Goal: Find specific page/section: Find specific page/section

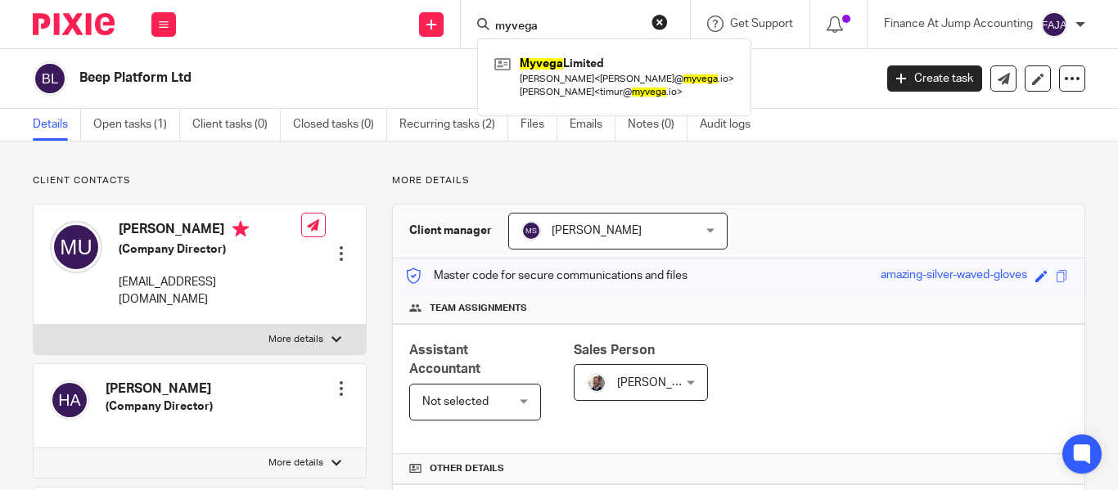
type input "myvega"
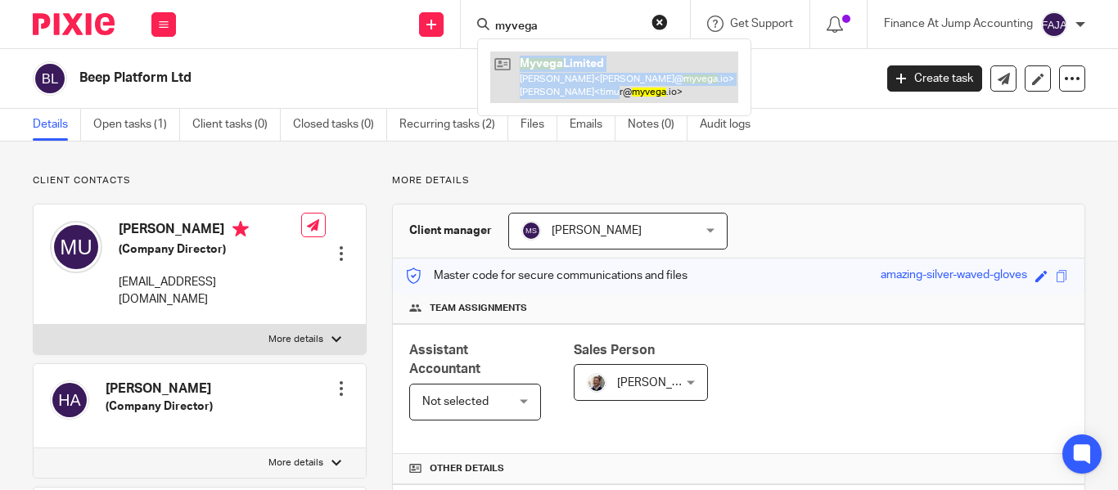
drag, startPoint x: 611, startPoint y: 105, endPoint x: 605, endPoint y: 83, distance: 23.0
click at [605, 83] on div "Myvega Limited [PERSON_NAME] < [PERSON_NAME]@ myvega .io > [PERSON_NAME] < timu…" at bounding box center [614, 76] width 274 height 77
click at [605, 83] on link at bounding box center [614, 77] width 248 height 51
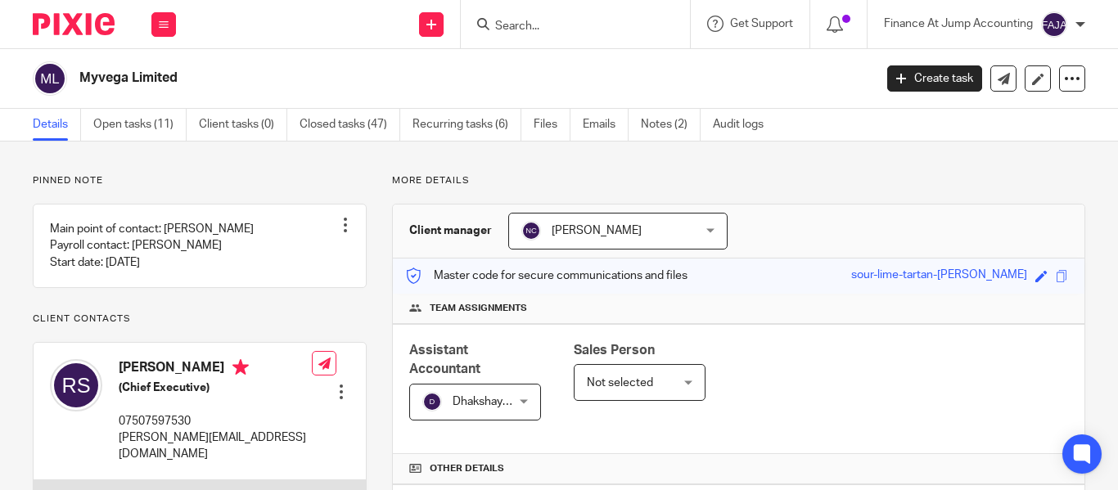
scroll to position [584, 0]
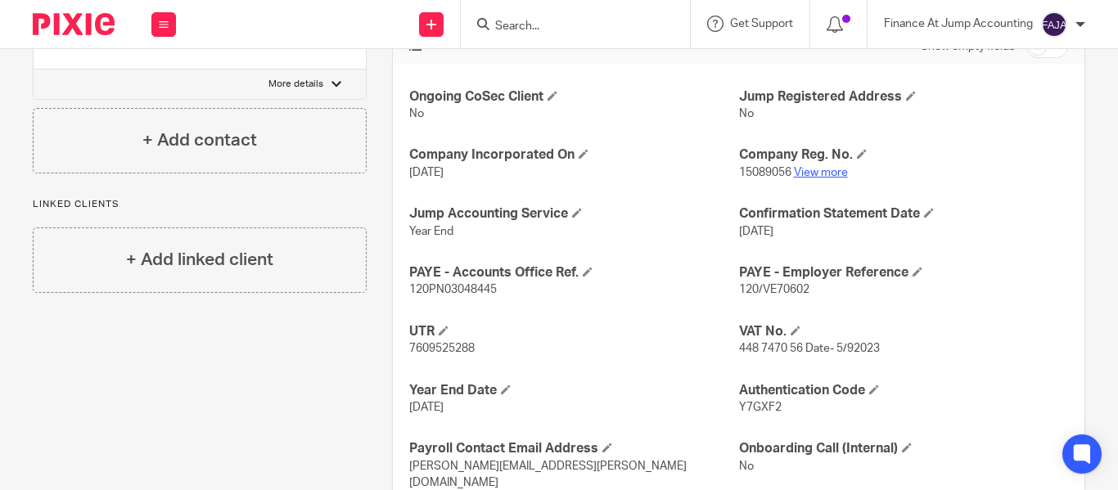
click at [811, 172] on link "View more" at bounding box center [821, 172] width 54 height 11
